Goal: Check status

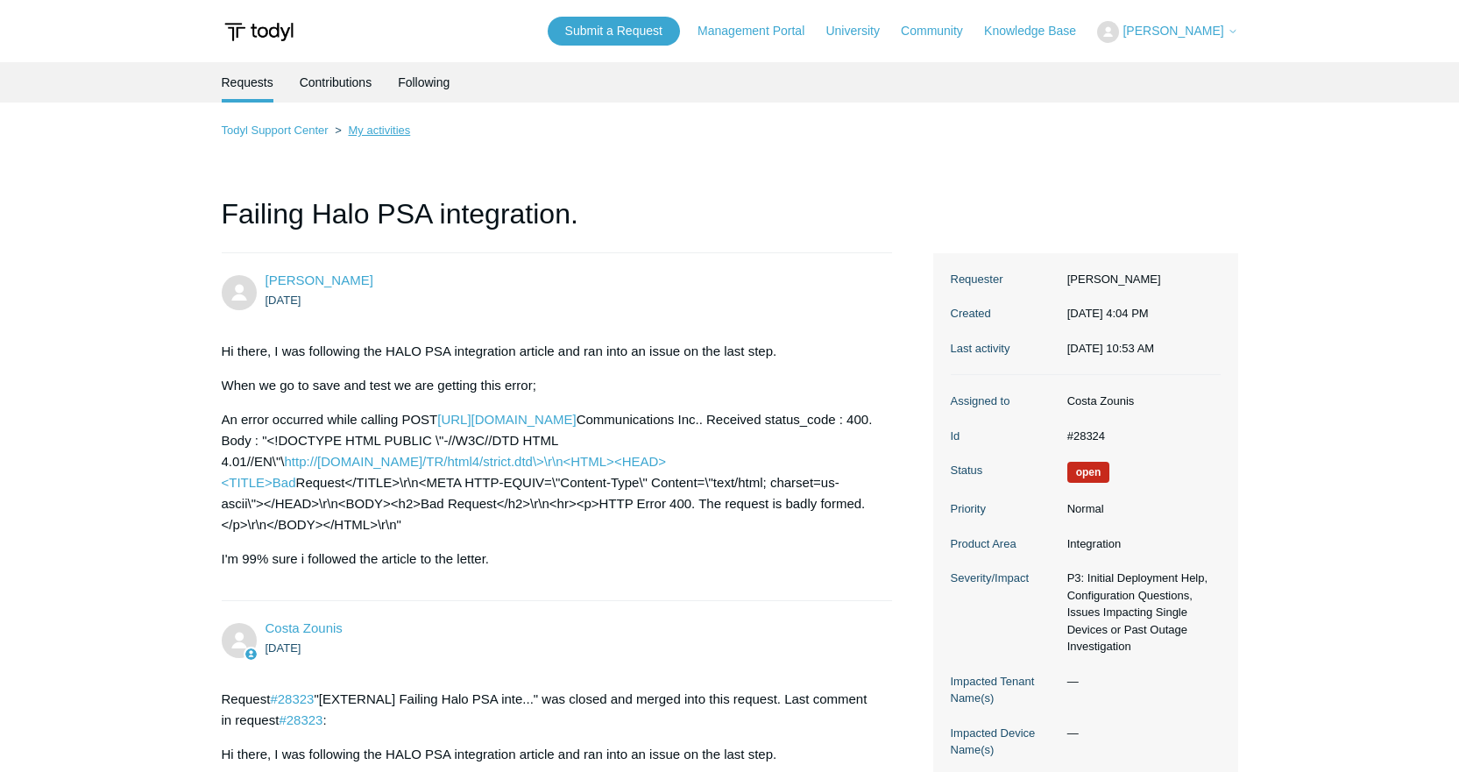
click at [367, 132] on link "My activities" at bounding box center [379, 130] width 62 height 13
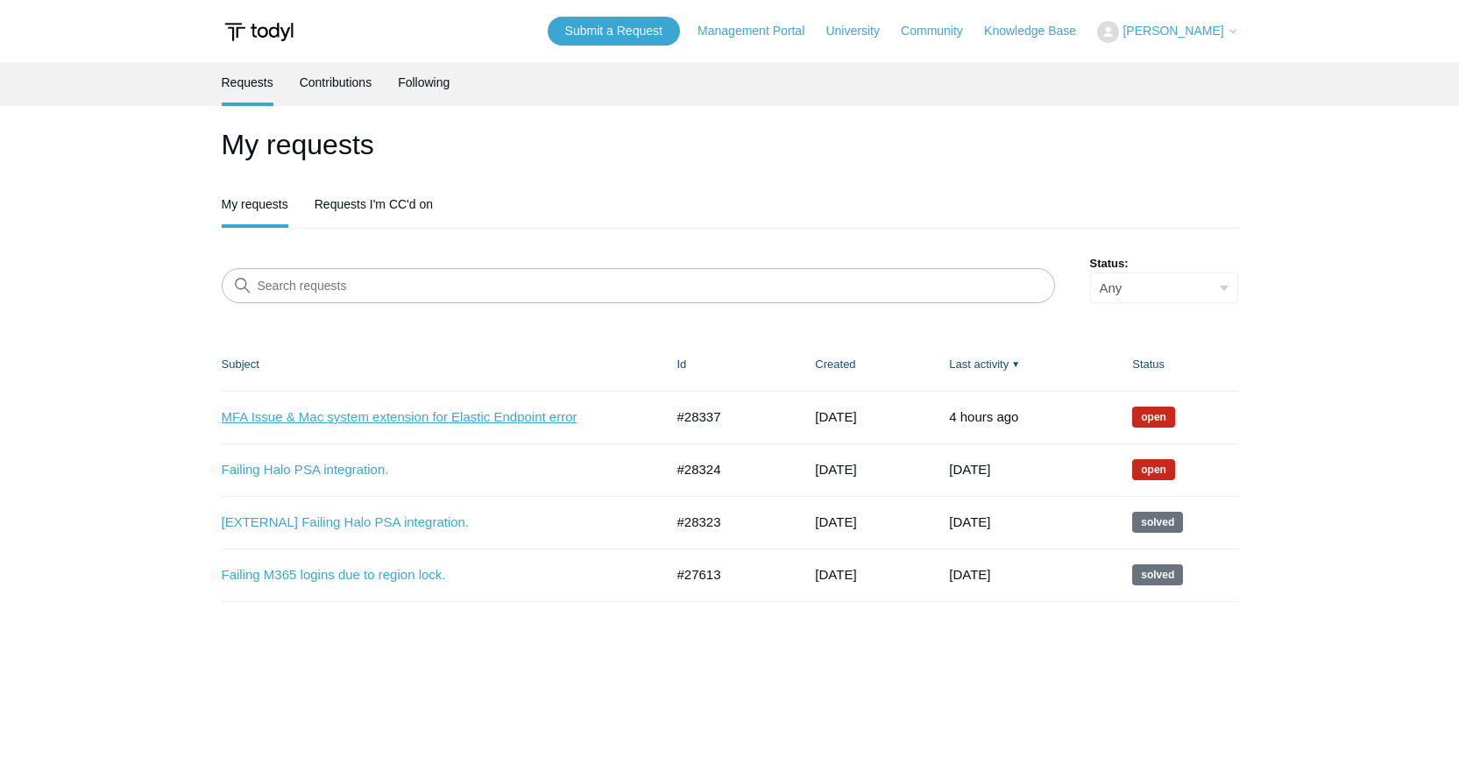
click at [384, 412] on link "MFA Issue & Mac system extension for Elastic Endpoint error" at bounding box center [430, 418] width 416 height 20
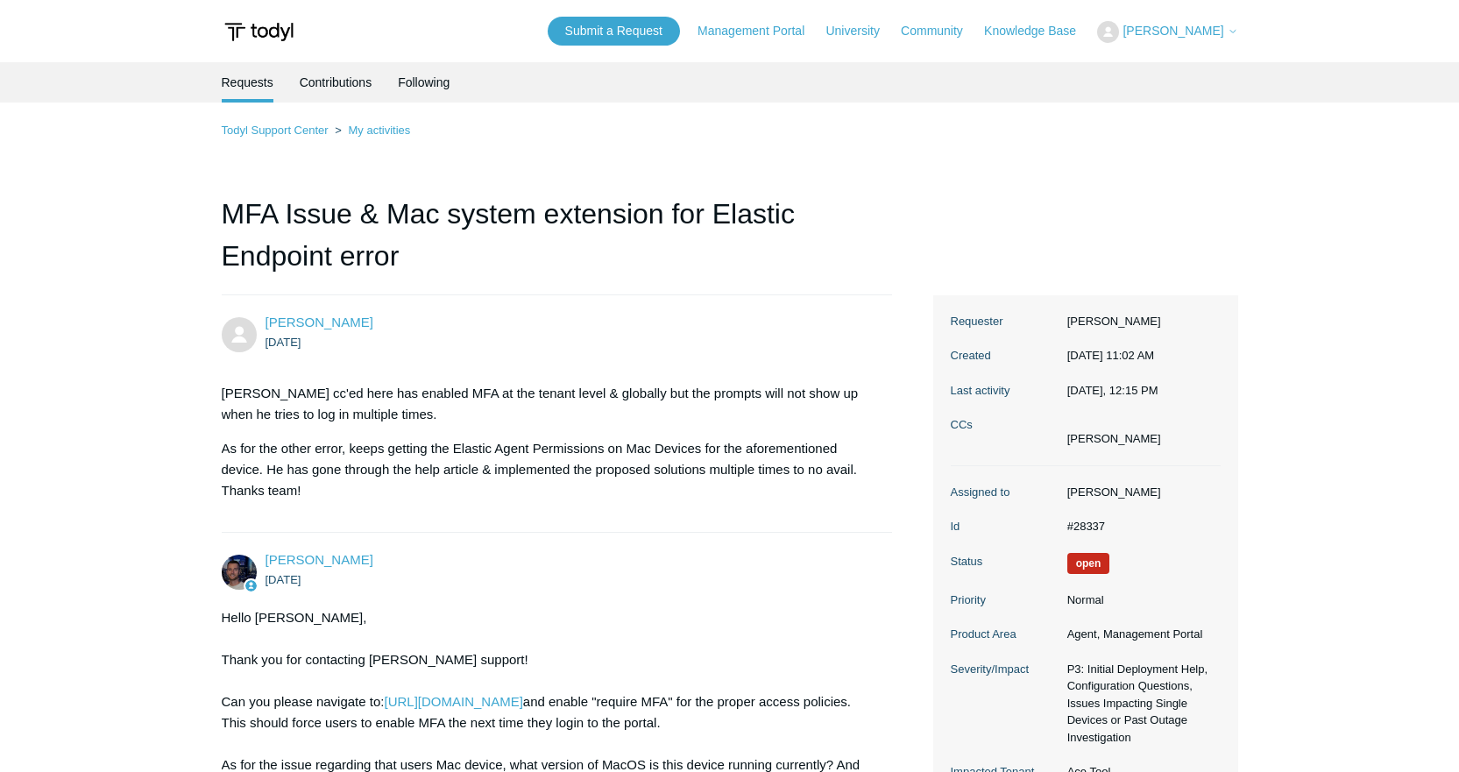
drag, startPoint x: 1298, startPoint y: 566, endPoint x: 558, endPoint y: 86, distance: 882.0
click at [303, 126] on link "Todyl Support Center" at bounding box center [275, 130] width 107 height 13
